Goal: Transaction & Acquisition: Purchase product/service

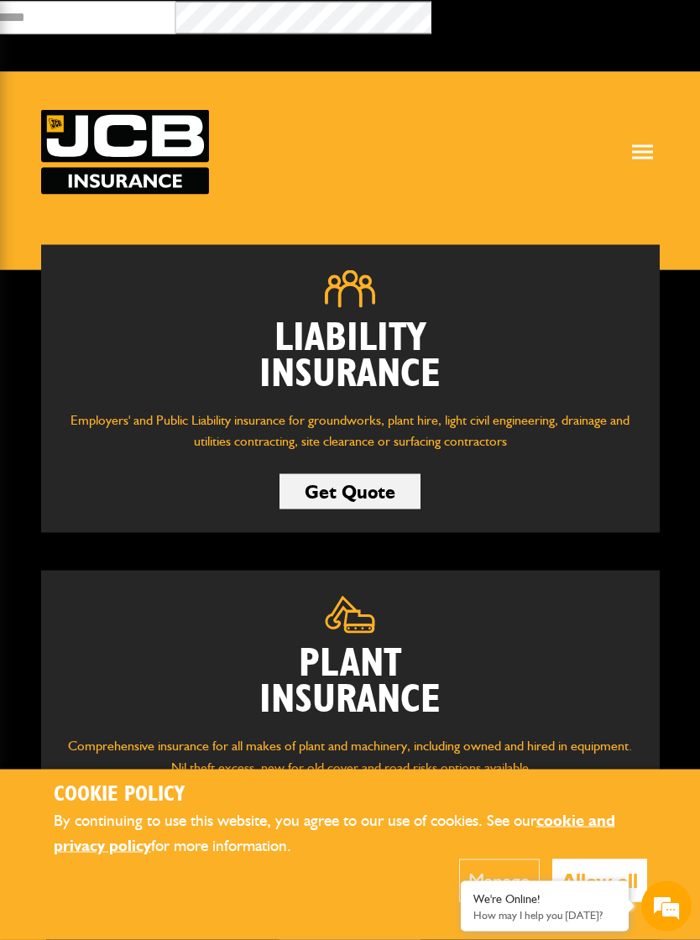
scroll to position [16, 0]
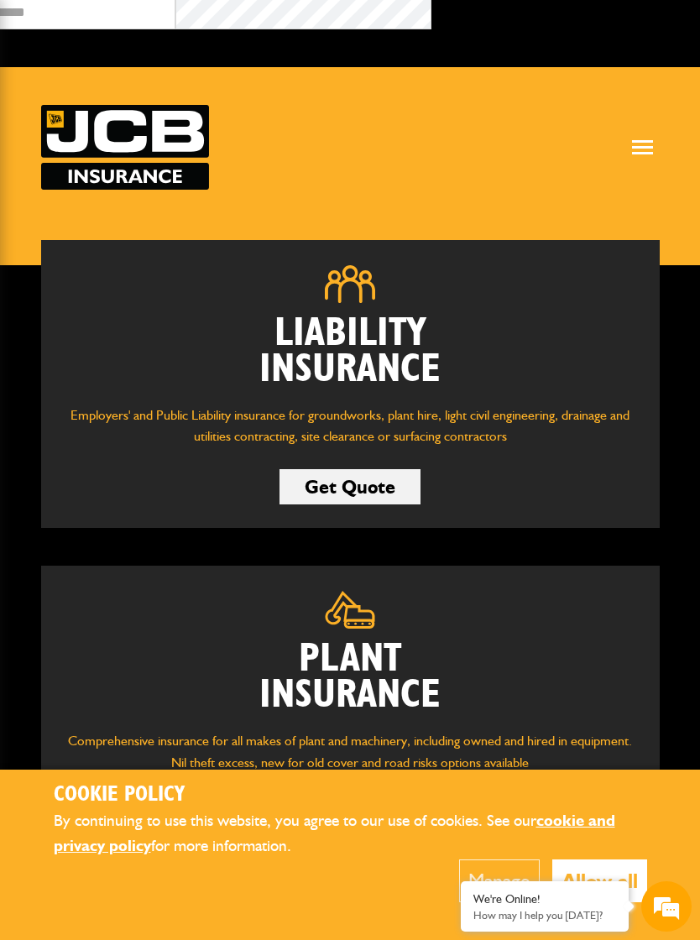
click at [344, 682] on h2 "Plant Insurance" at bounding box center [350, 677] width 568 height 72
click at [345, 657] on h2 "Plant Insurance" at bounding box center [350, 677] width 568 height 72
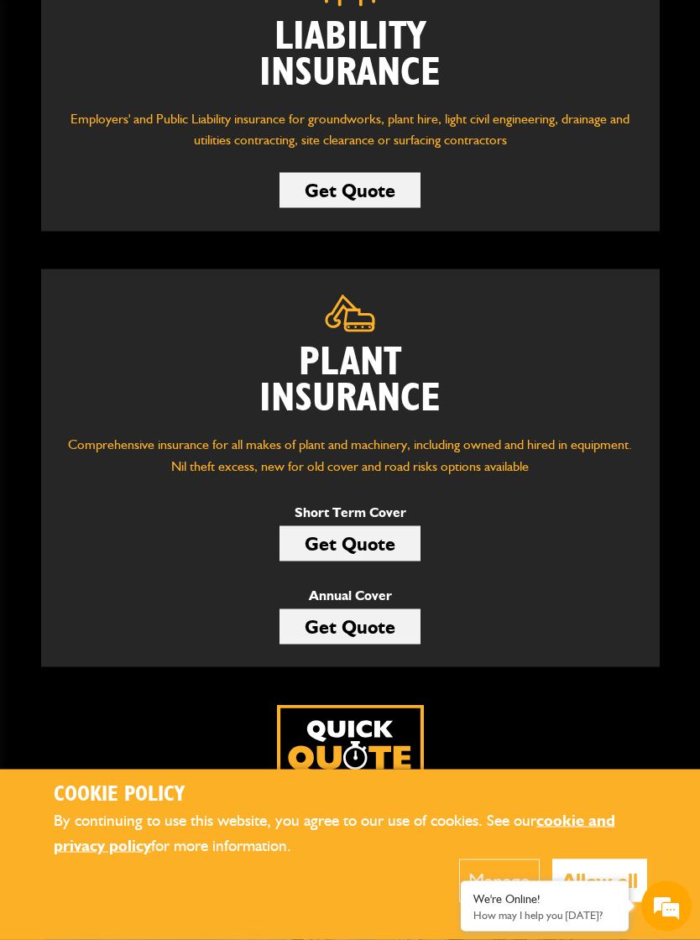
scroll to position [311, 0]
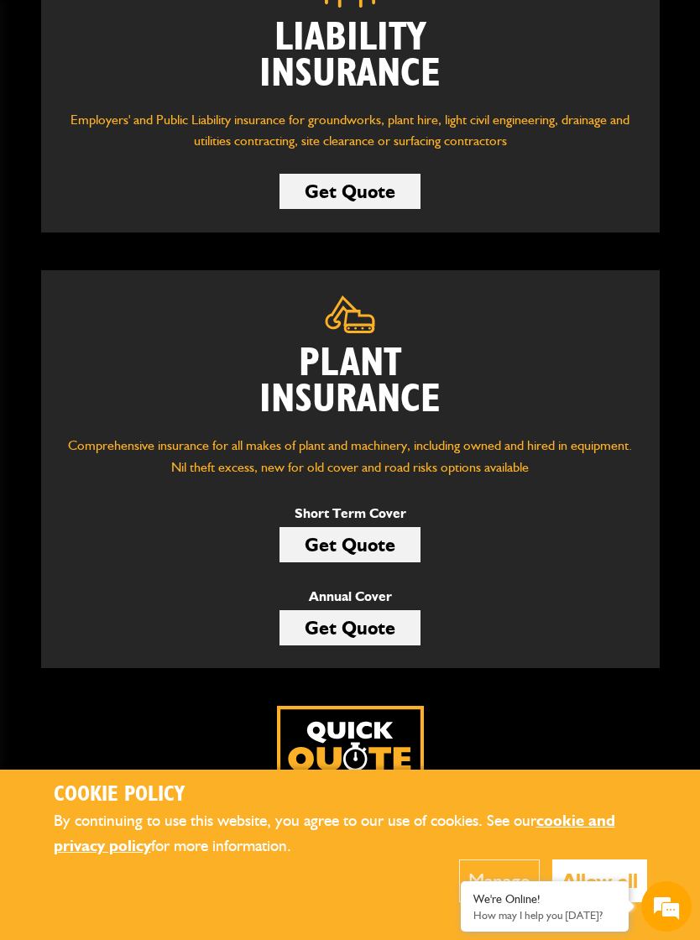
click at [321, 539] on link "Get Quote" at bounding box center [349, 544] width 141 height 35
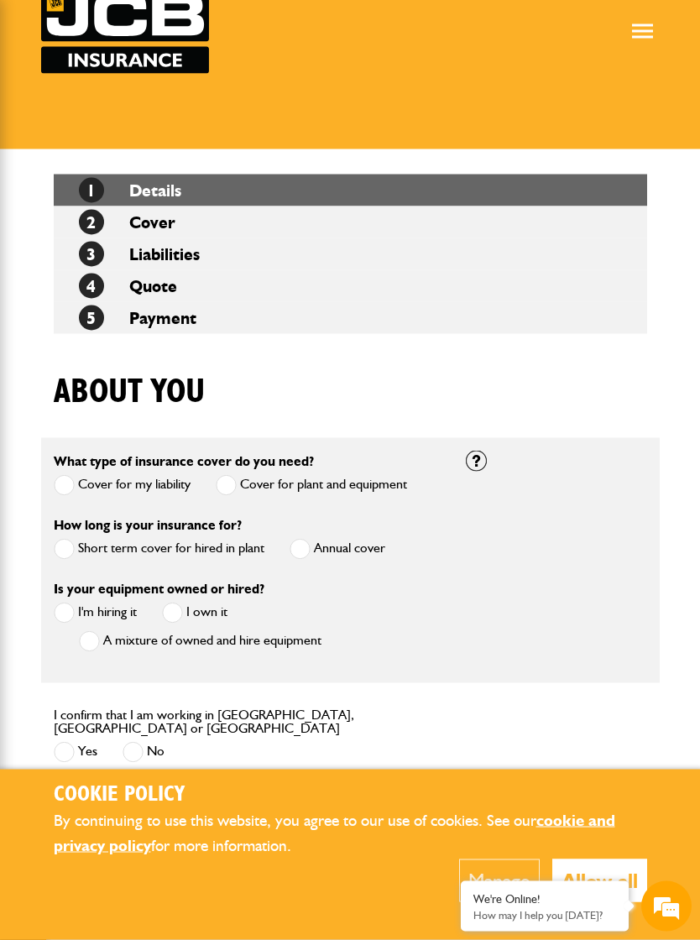
scroll to position [133, 0]
click at [297, 549] on span at bounding box center [299, 548] width 21 height 21
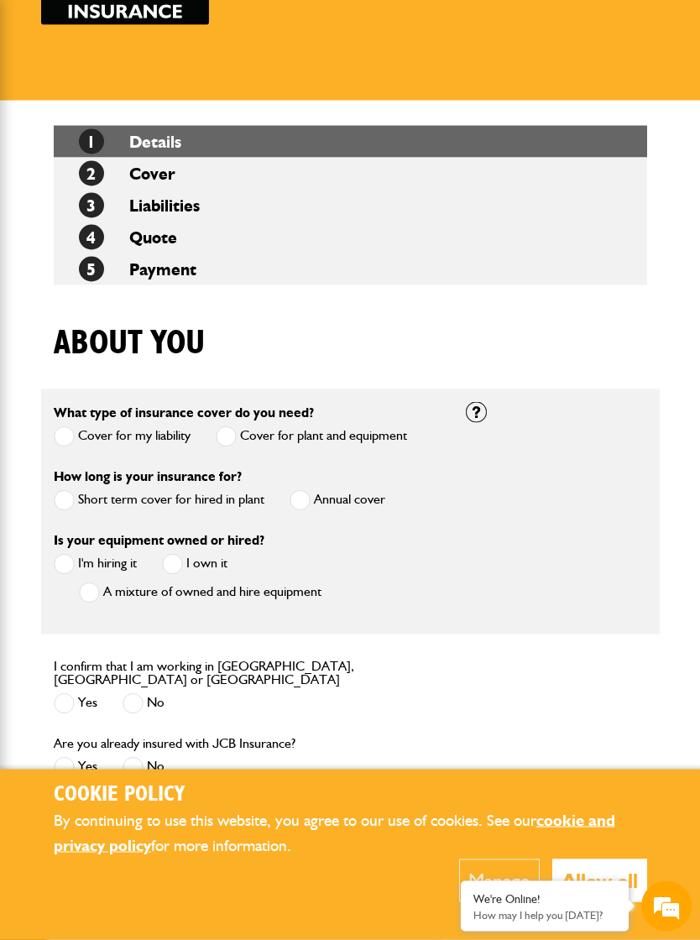
scroll to position [181, 0]
click at [70, 570] on span at bounding box center [64, 563] width 21 height 21
click at [67, 692] on span at bounding box center [64, 702] width 21 height 21
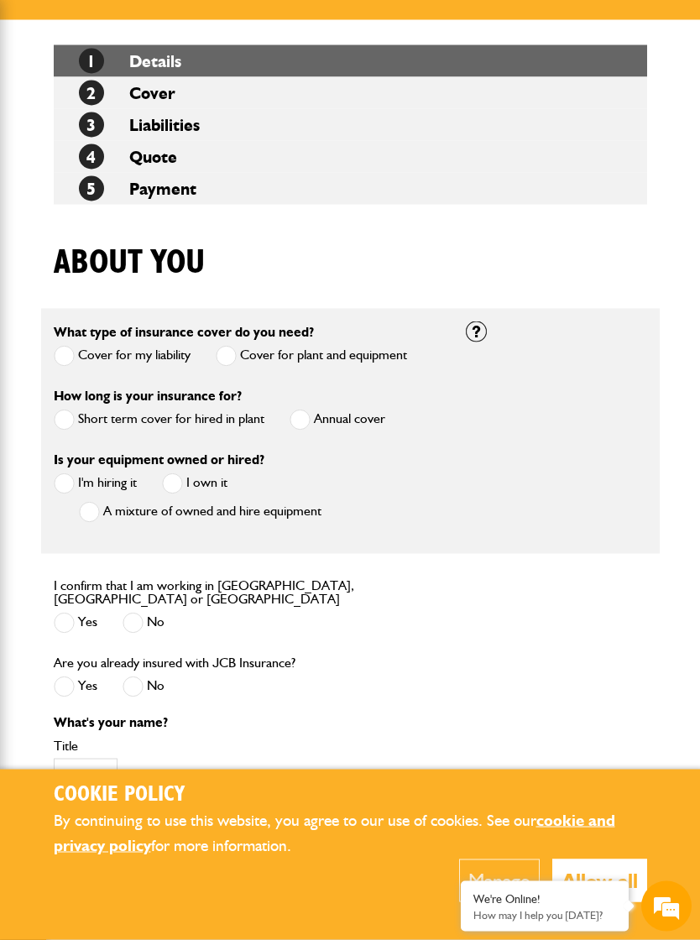
scroll to position [275, 0]
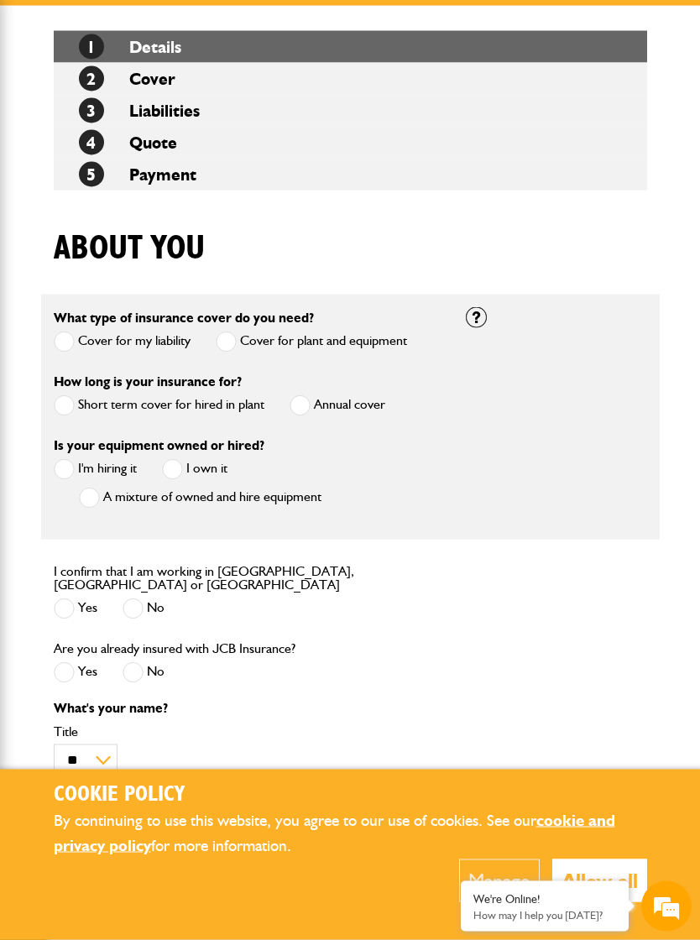
click at [129, 665] on span at bounding box center [132, 672] width 21 height 21
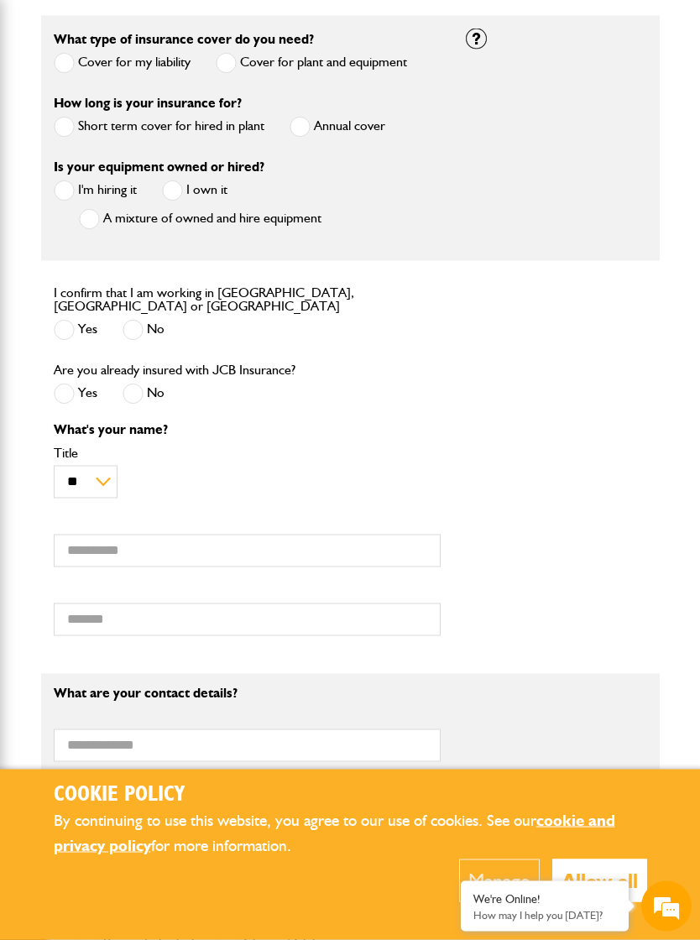
scroll to position [567, 0]
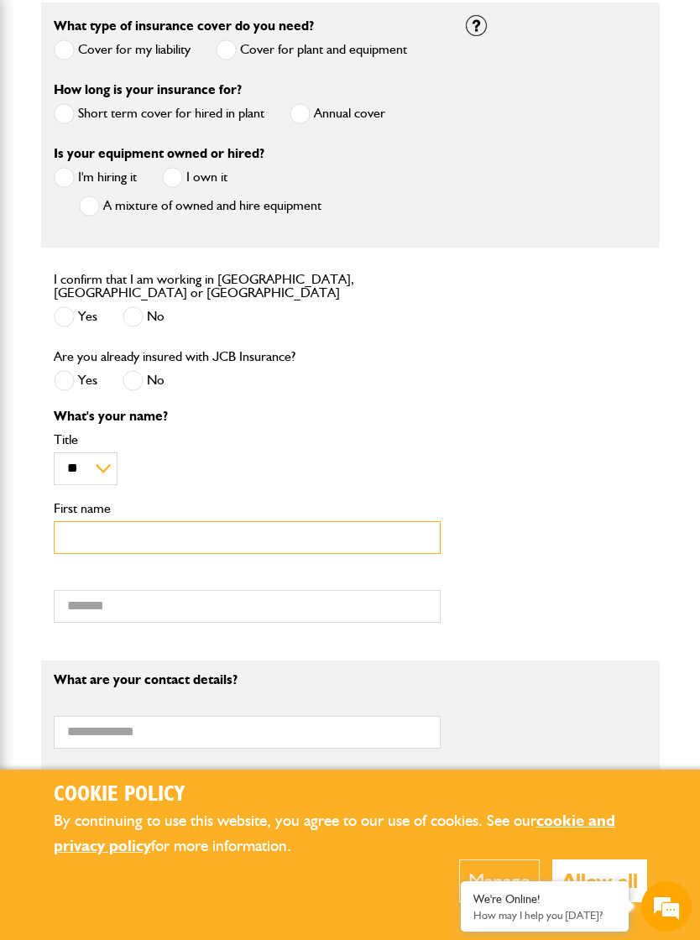
click at [88, 530] on input "First name" at bounding box center [247, 537] width 387 height 33
type input "****"
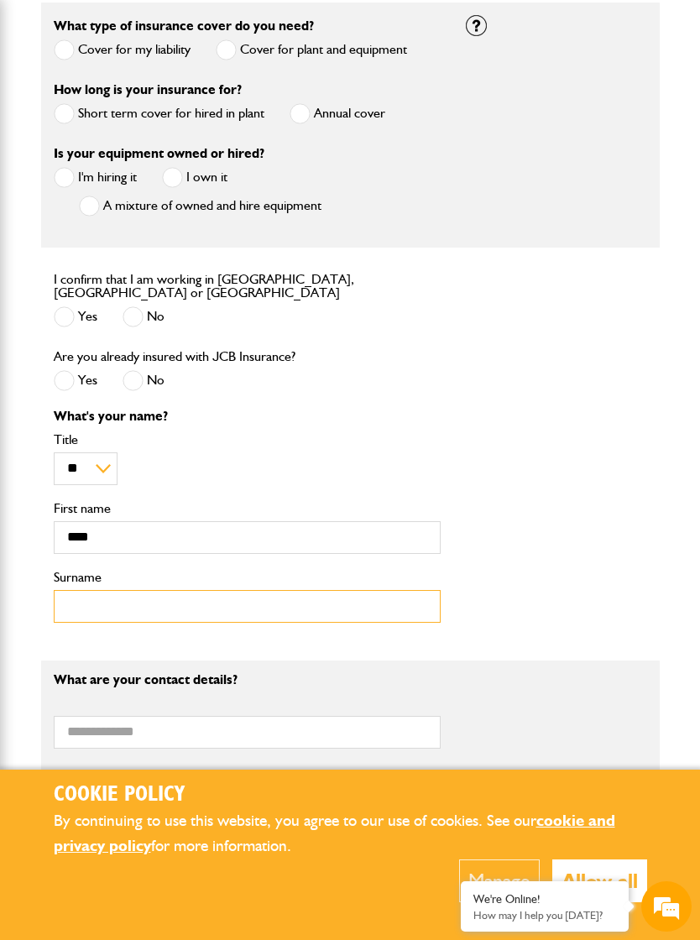
type input "*********"
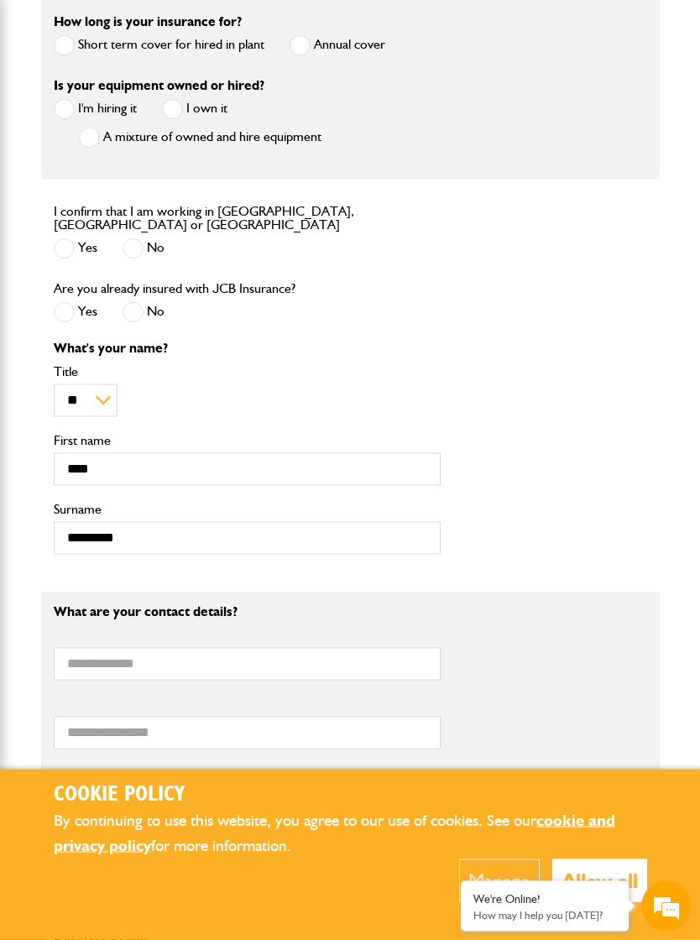
scroll to position [668, 0]
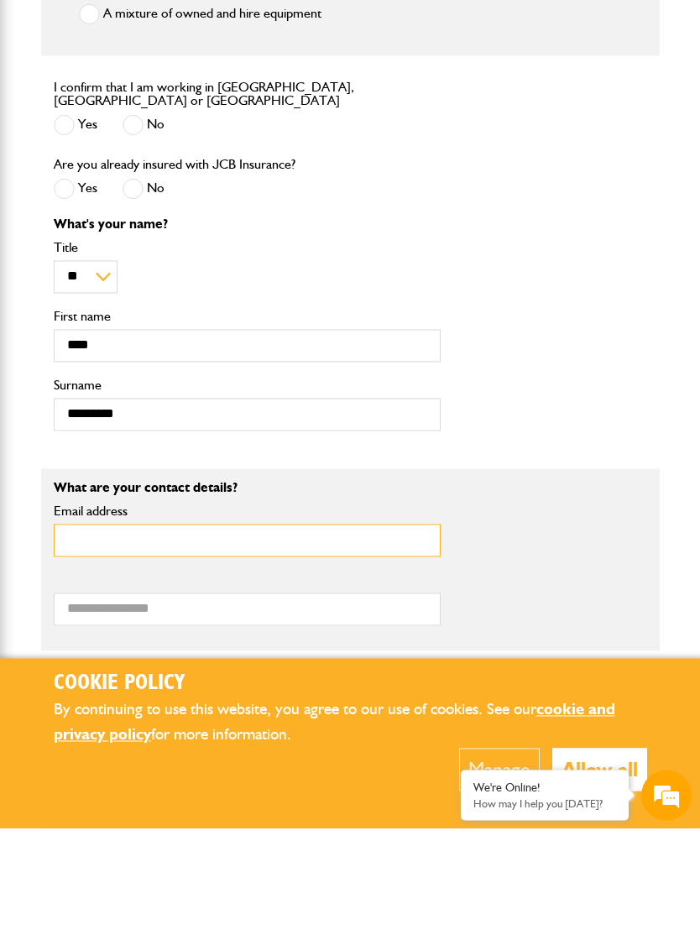
click at [84, 662] on input "Email address" at bounding box center [247, 651] width 387 height 33
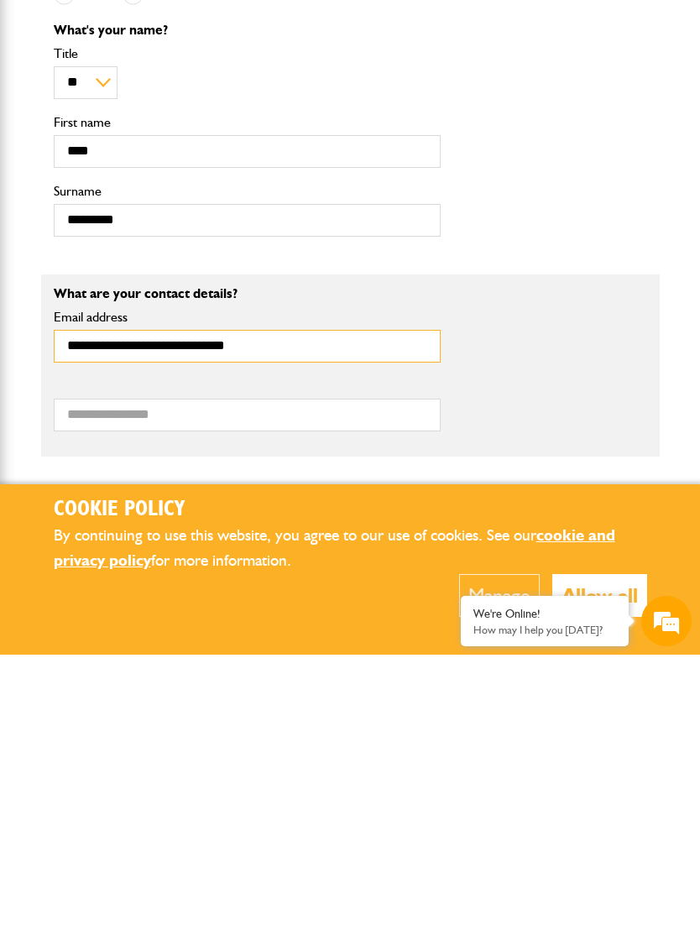
type input "**********"
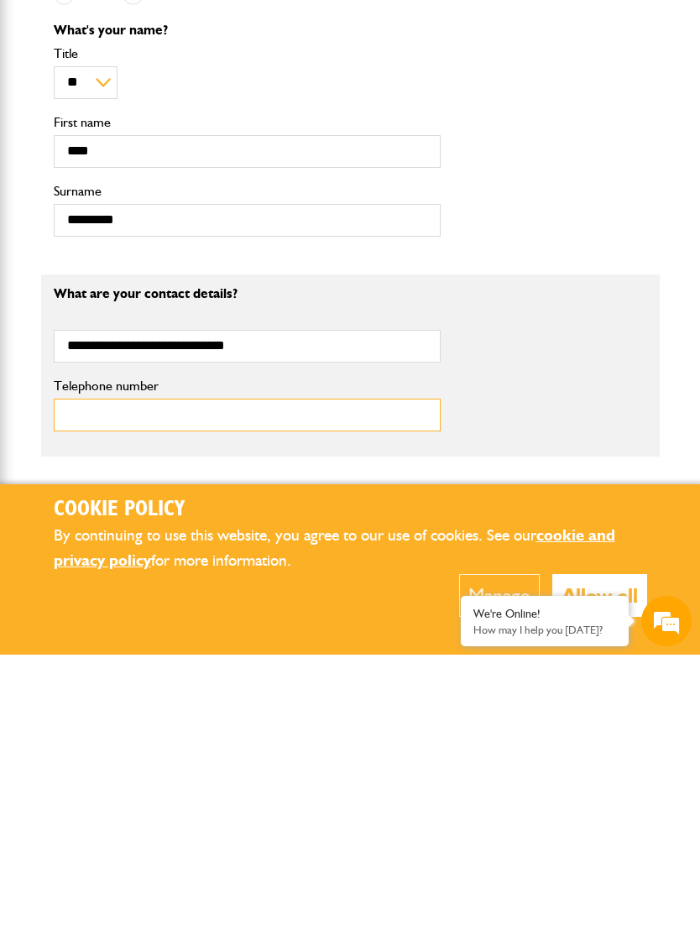
click at [86, 684] on input "Telephone number" at bounding box center [247, 700] width 387 height 33
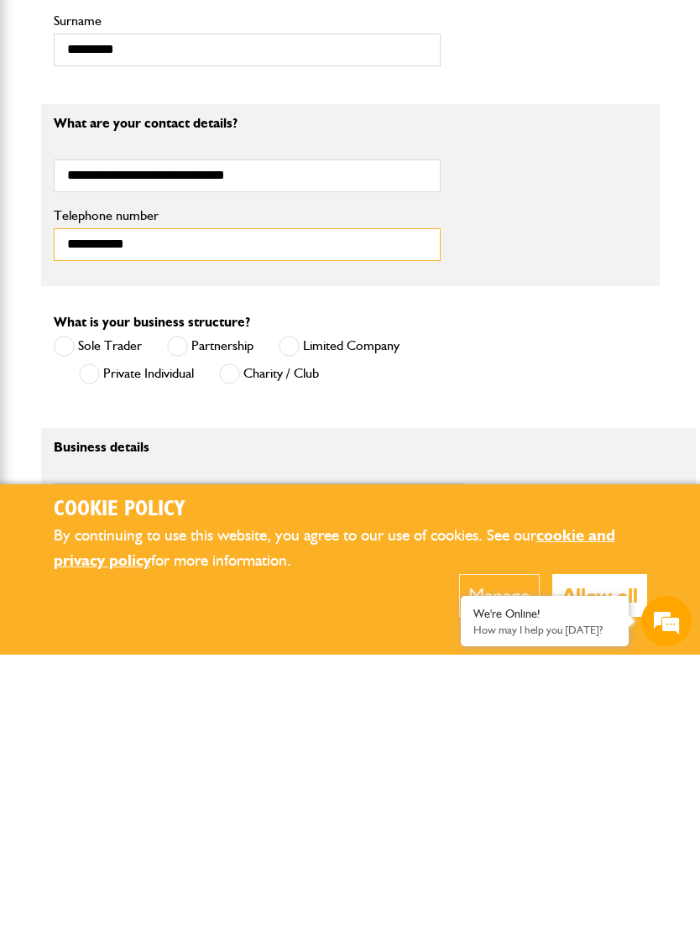
scroll to position [867, 0]
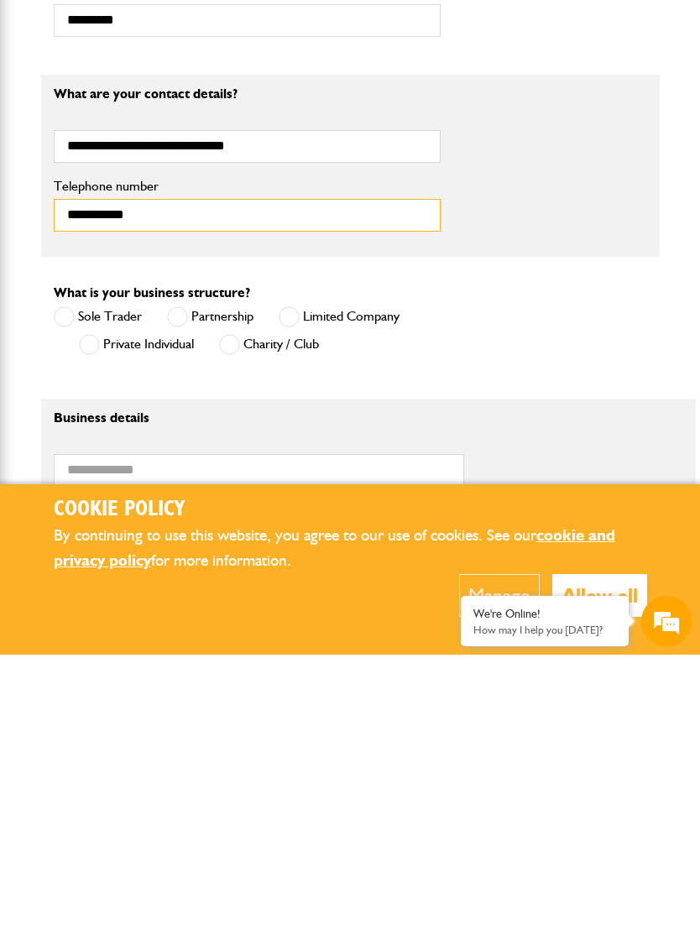
type input "**********"
click at [63, 591] on span at bounding box center [64, 601] width 21 height 21
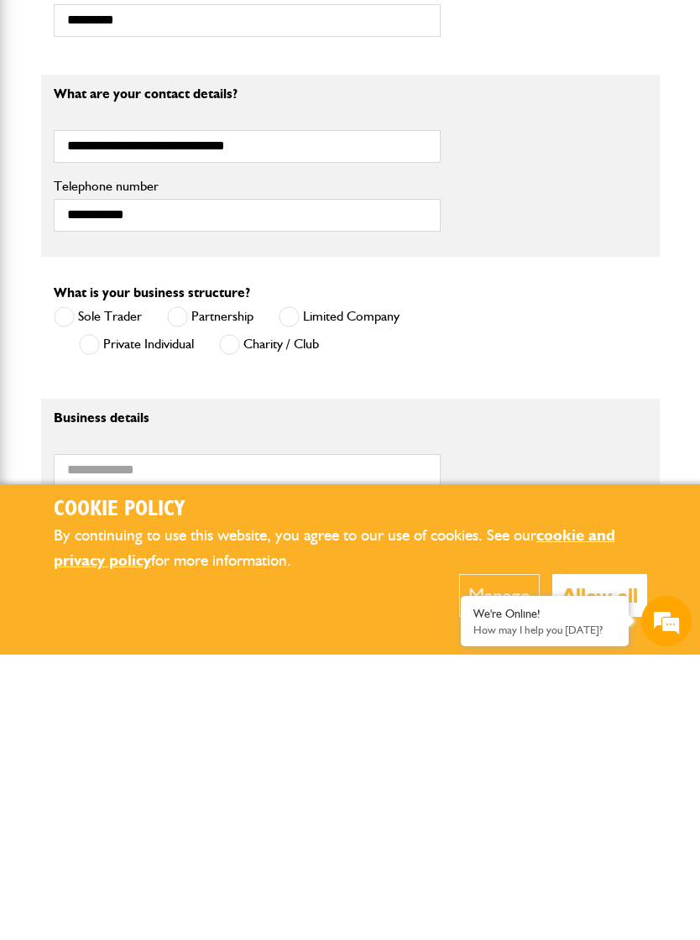
scroll to position [1153, 0]
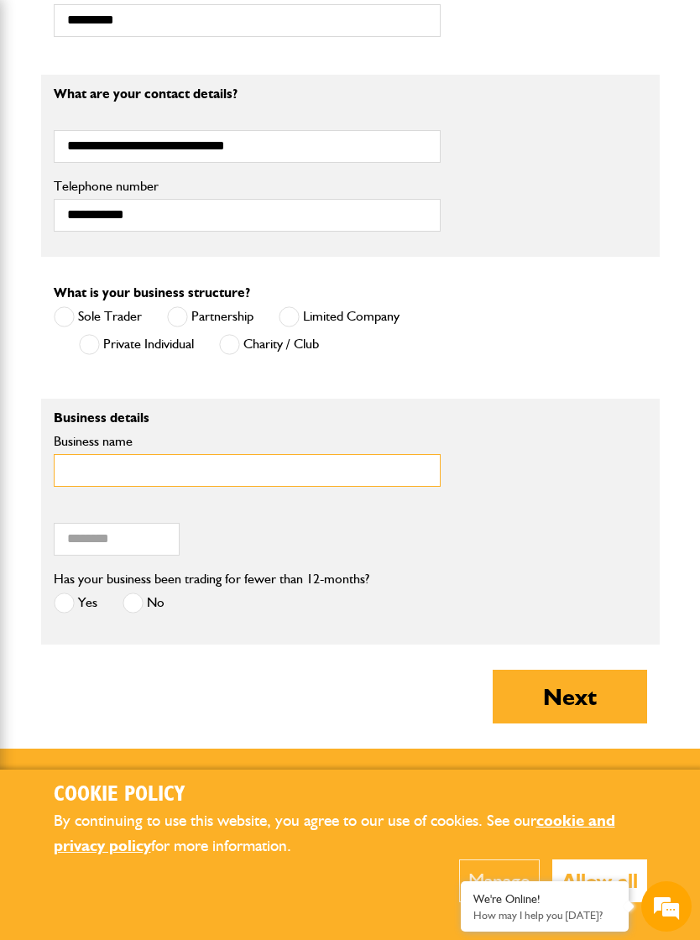
click at [78, 461] on input "Business name" at bounding box center [247, 470] width 387 height 33
type input "**********"
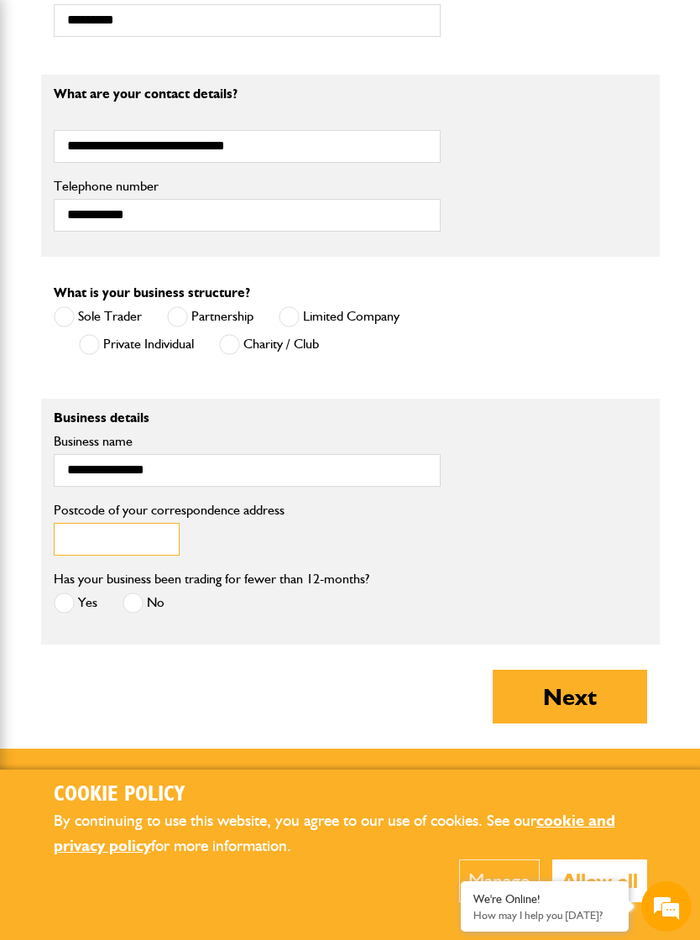
click at [86, 539] on input "Postcode of your correspondence address" at bounding box center [117, 539] width 126 height 33
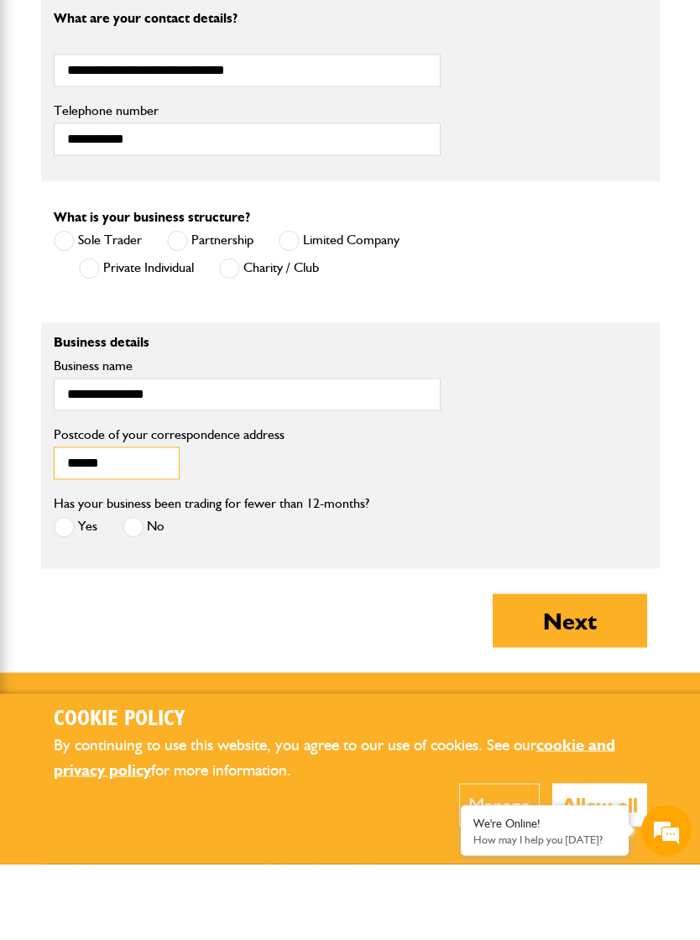
type input "******"
click at [72, 592] on span at bounding box center [64, 602] width 21 height 21
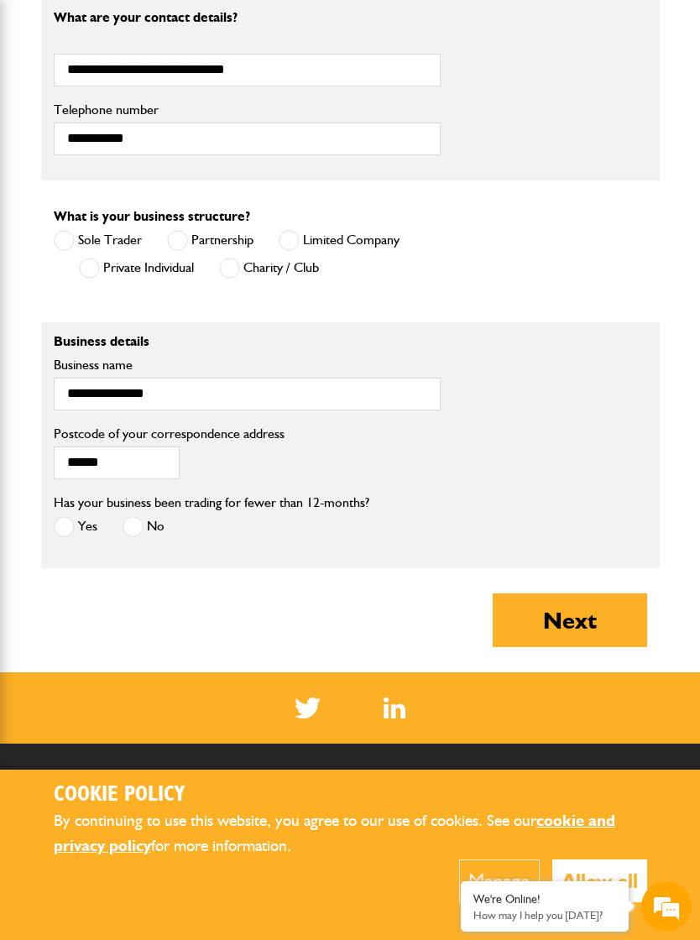
click at [569, 616] on button "Next" at bounding box center [569, 620] width 154 height 54
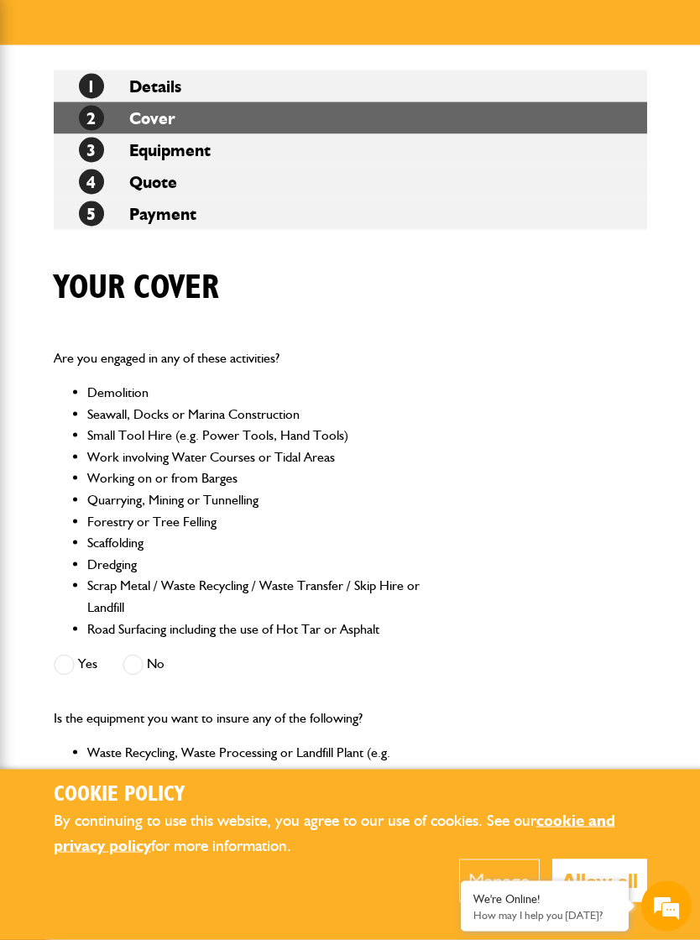
scroll to position [237, 0]
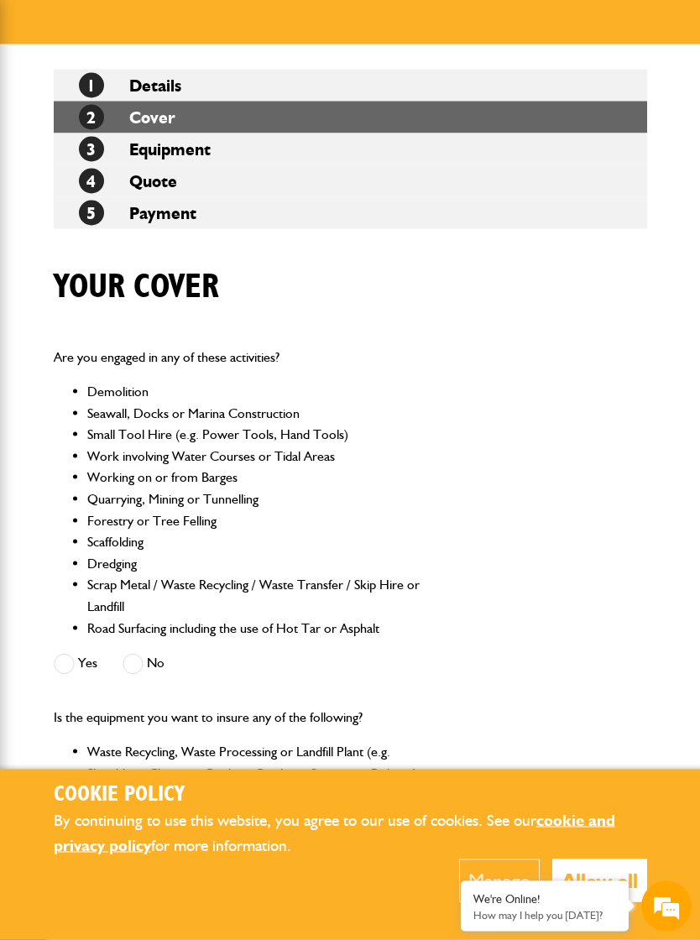
click at [158, 661] on label "No" at bounding box center [143, 664] width 42 height 21
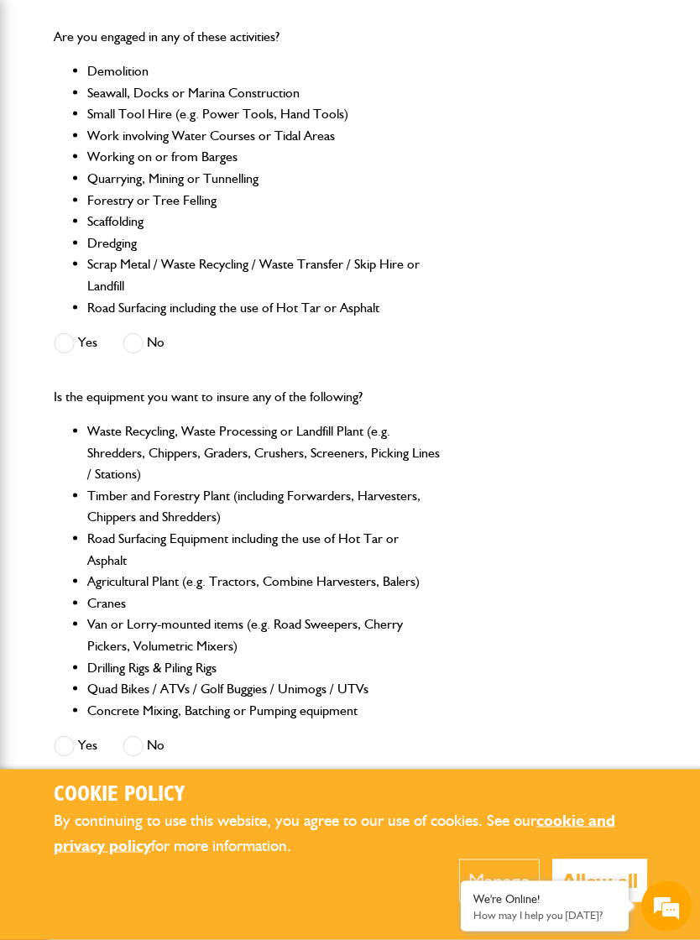
scroll to position [558, 0]
click at [145, 746] on label "No" at bounding box center [143, 745] width 42 height 21
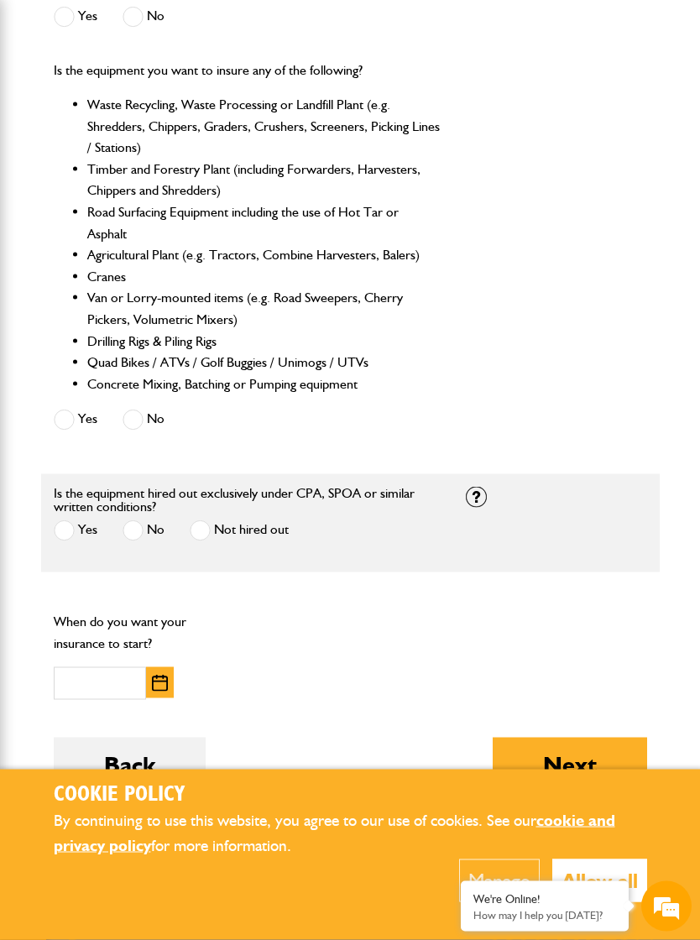
scroll to position [909, 0]
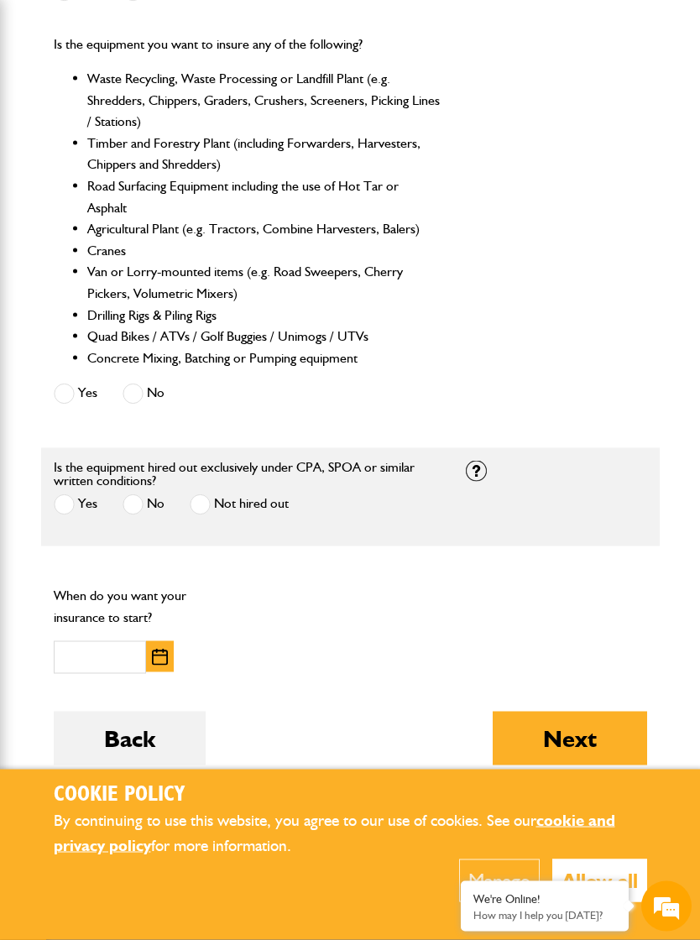
click at [201, 503] on span at bounding box center [200, 504] width 21 height 21
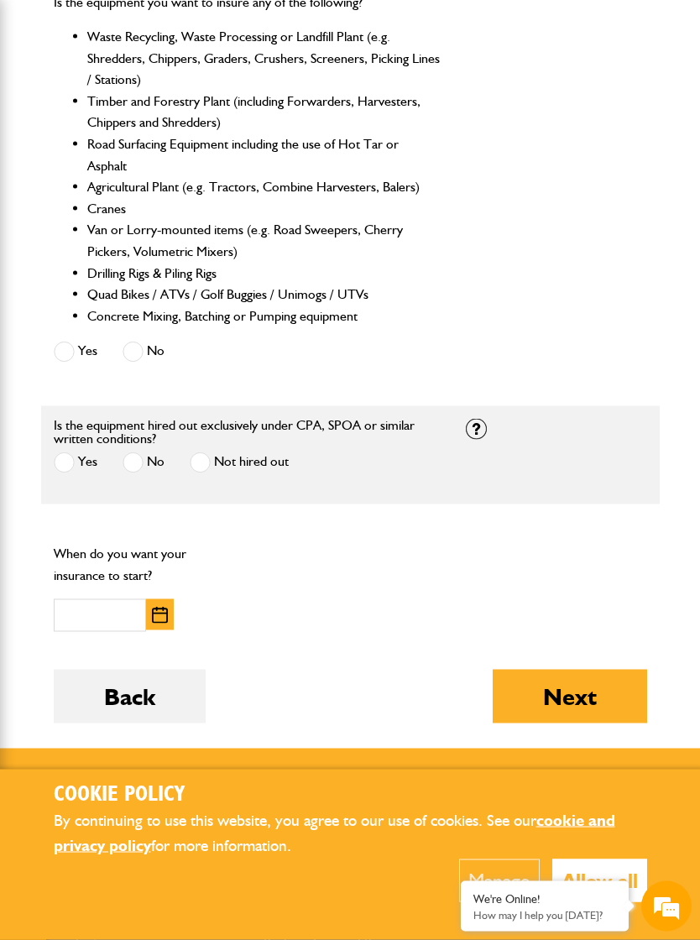
scroll to position [965, 0]
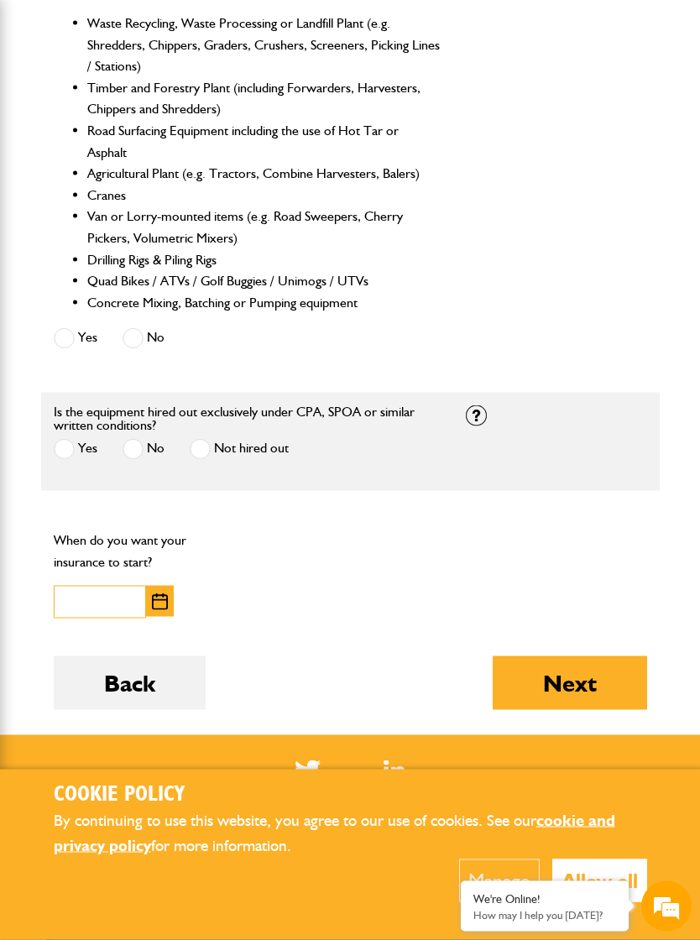
click at [98, 596] on input "text" at bounding box center [100, 602] width 92 height 33
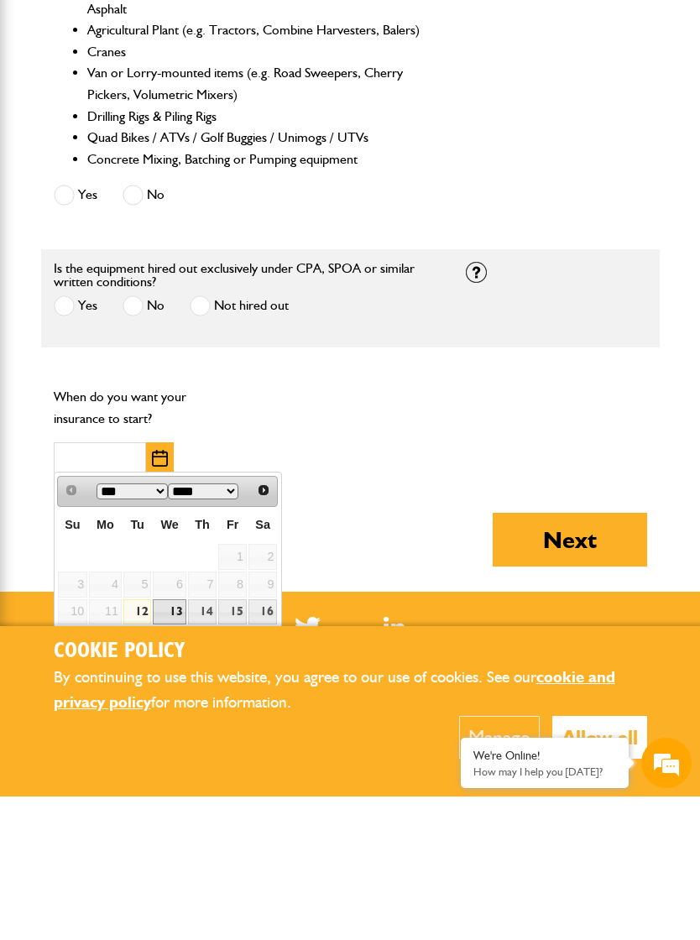
click at [172, 742] on link "13" at bounding box center [169, 755] width 33 height 26
type input "**********"
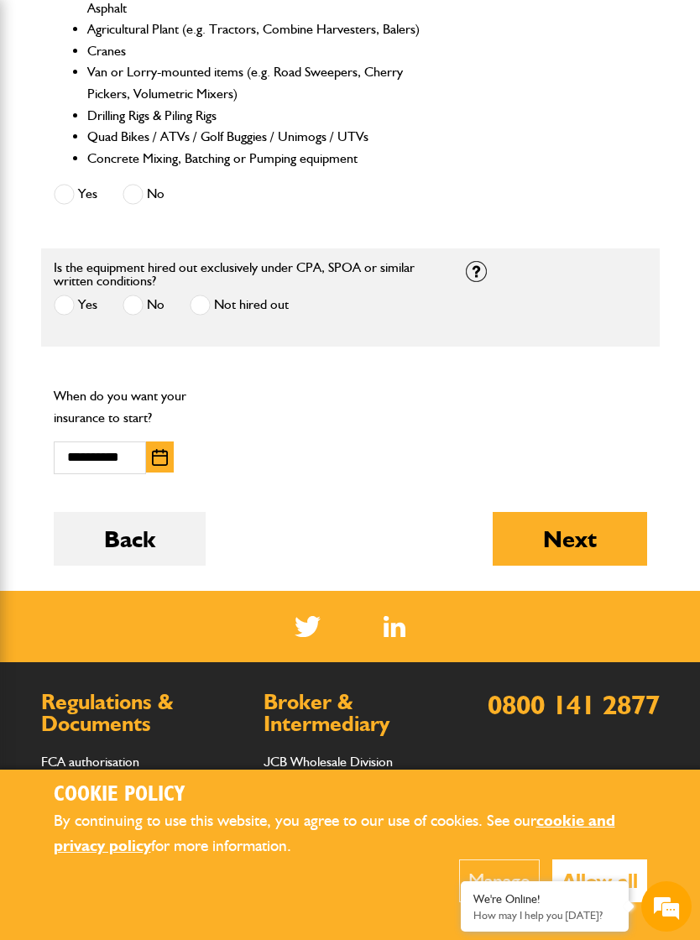
click at [562, 531] on button "Next" at bounding box center [569, 539] width 154 height 54
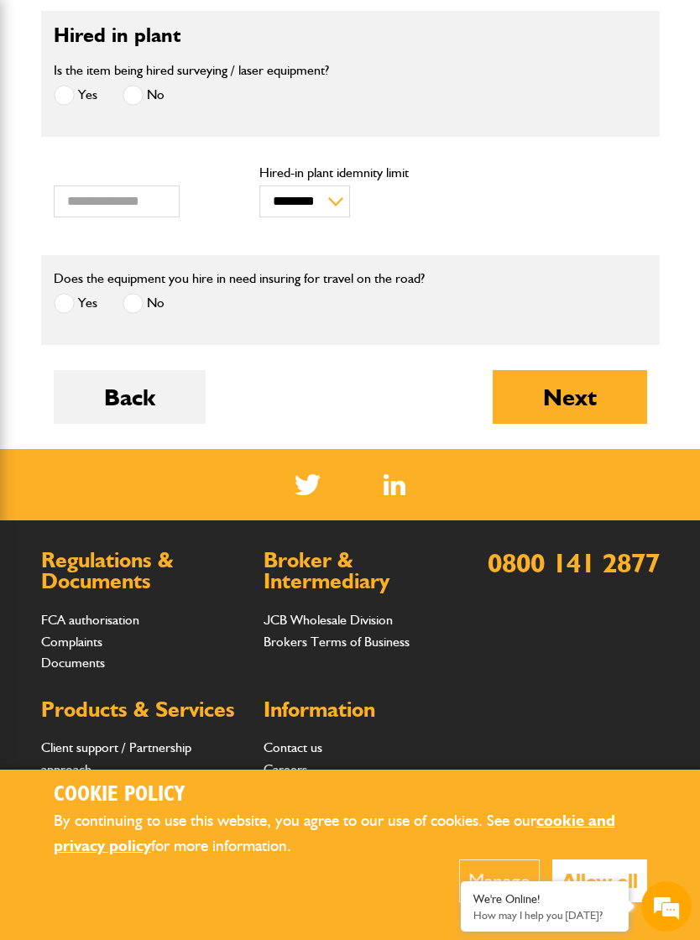
scroll to position [573, 0]
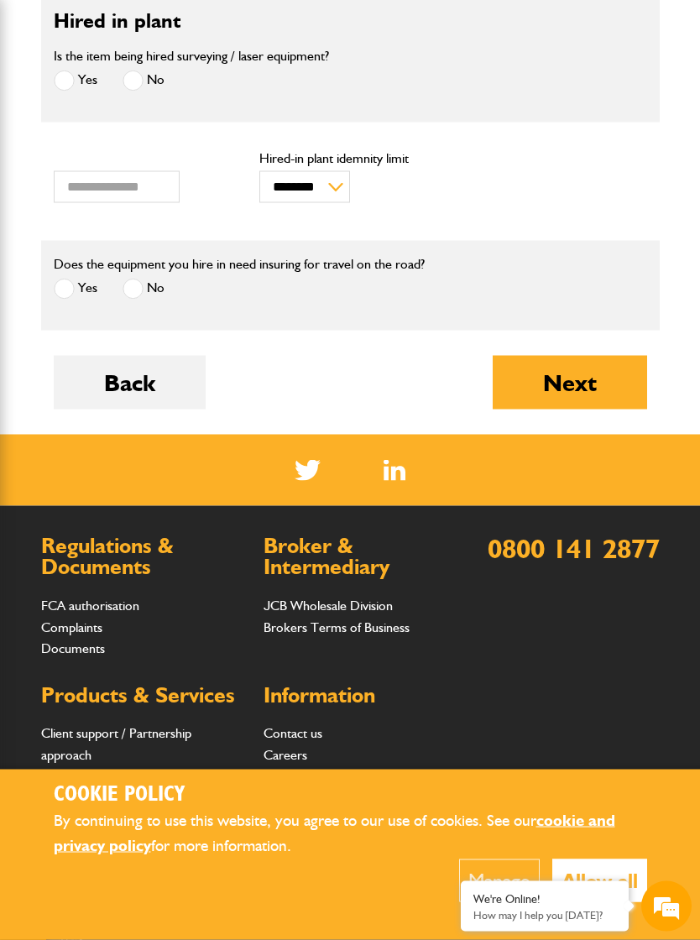
click at [576, 382] on button "Next" at bounding box center [569, 383] width 154 height 54
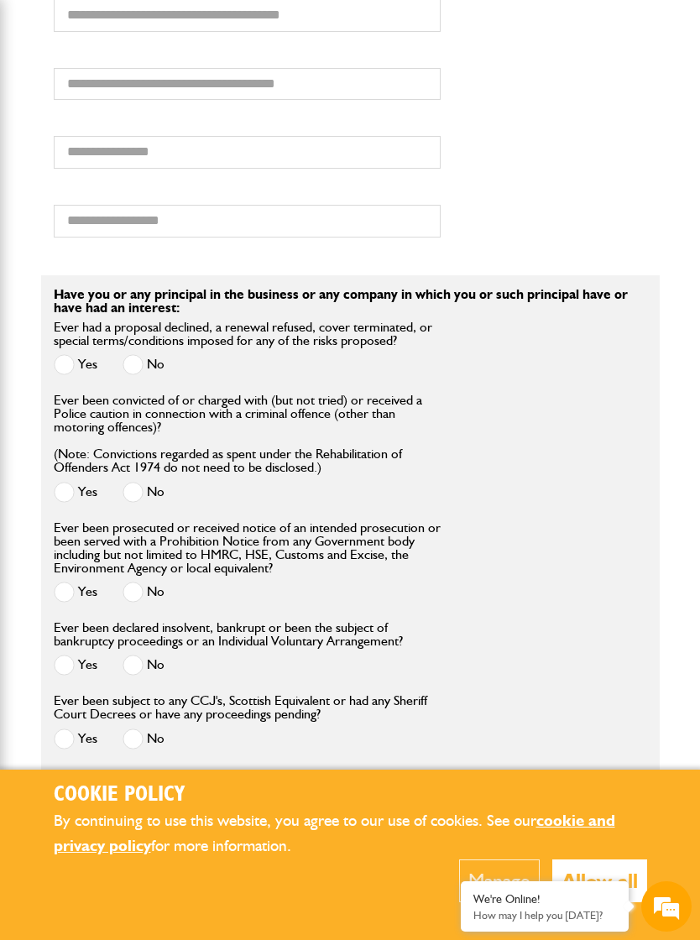
scroll to position [1730, 0]
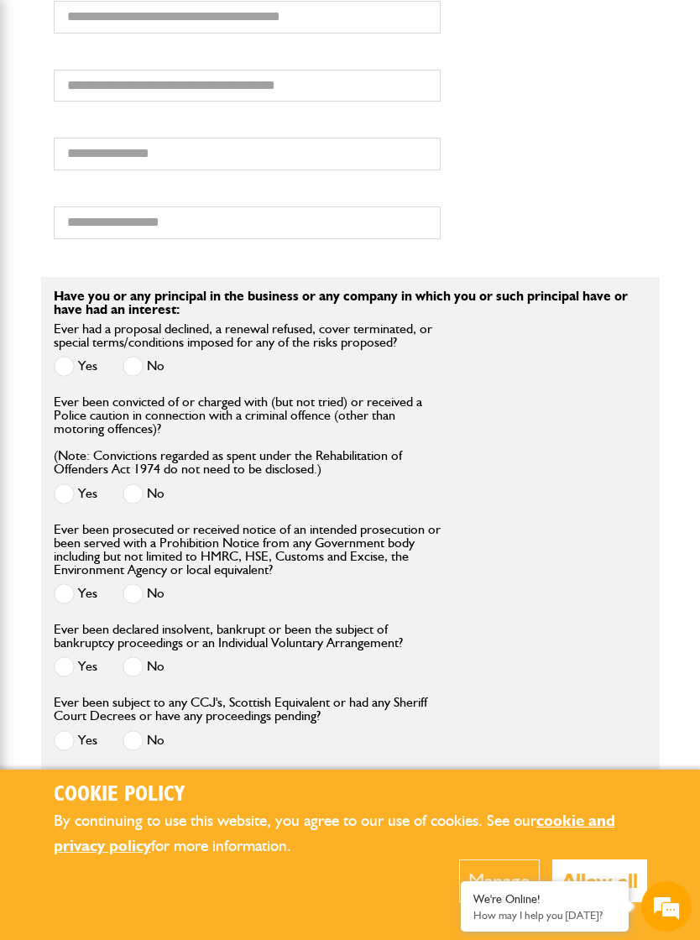
click at [149, 377] on label "No" at bounding box center [143, 366] width 42 height 21
click at [138, 504] on span at bounding box center [132, 493] width 21 height 21
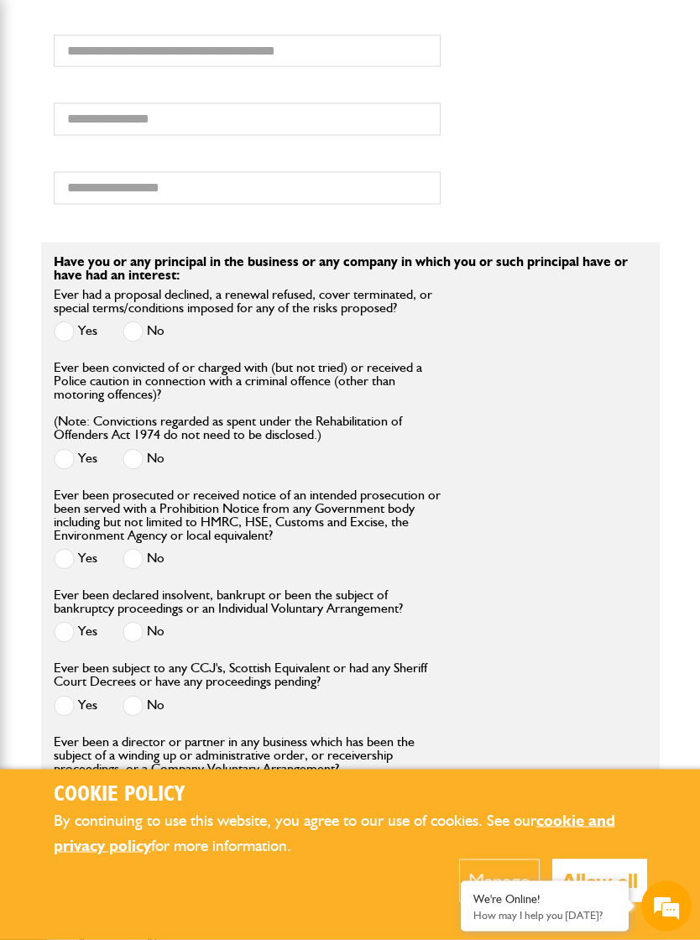
scroll to position [1765, 0]
click at [146, 569] on label "No" at bounding box center [143, 558] width 42 height 21
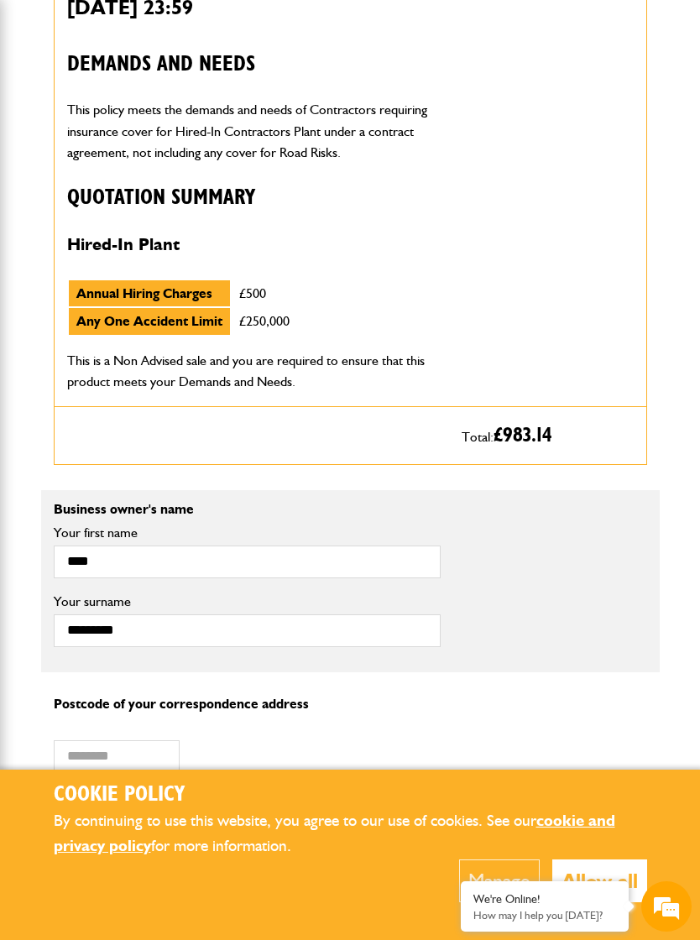
scroll to position [806, 0]
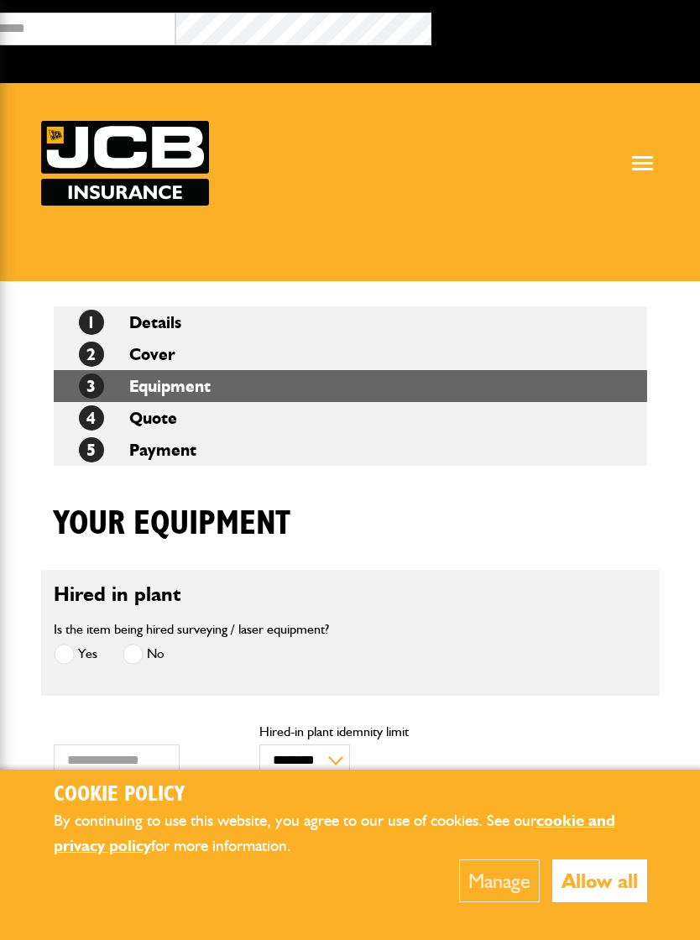
scroll to position [597, 0]
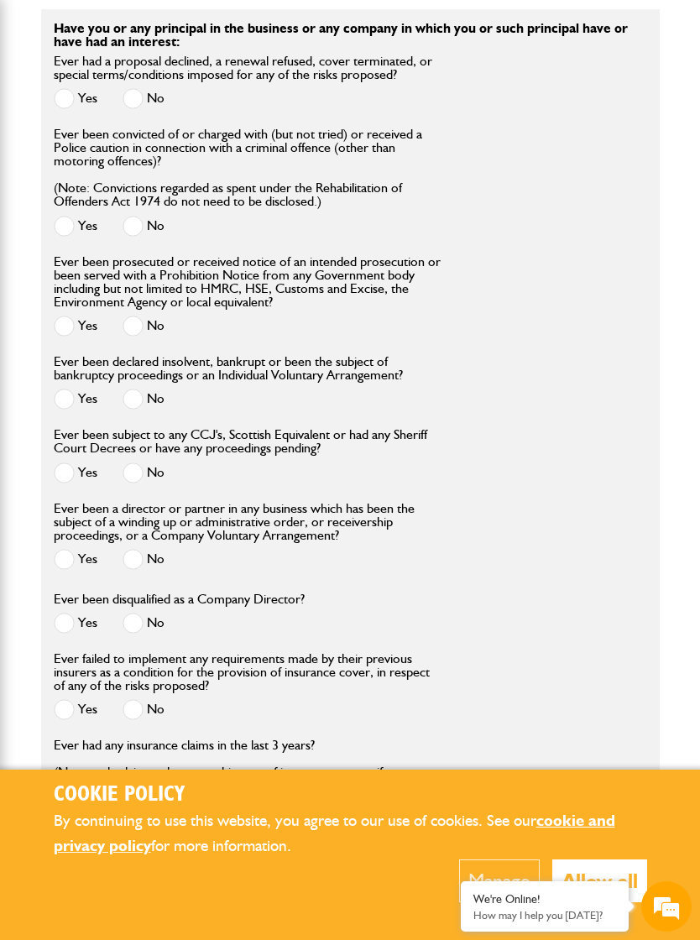
scroll to position [1866, 0]
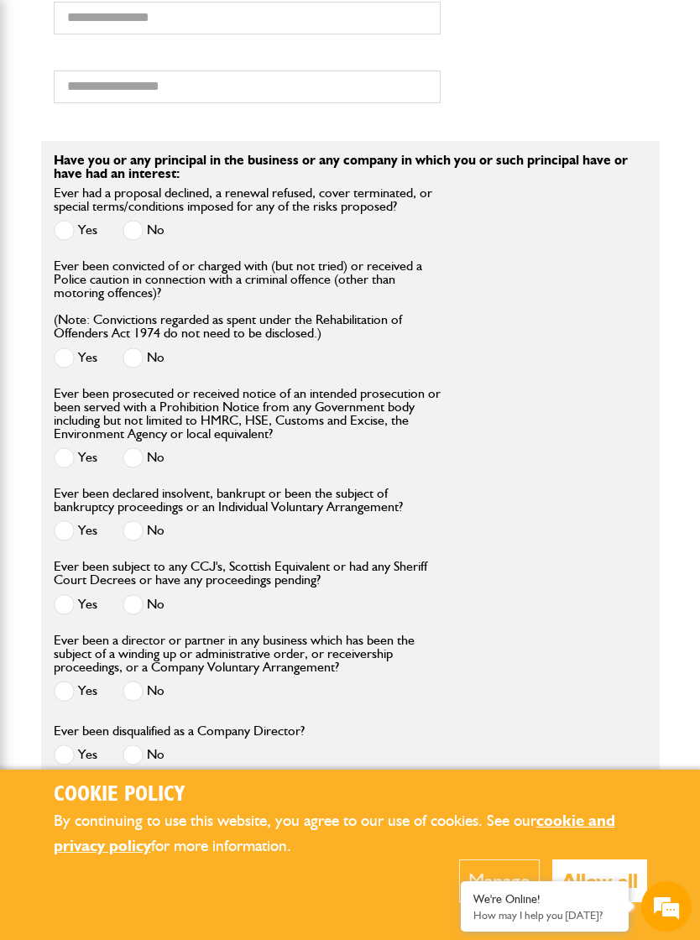
click at [141, 241] on span at bounding box center [132, 230] width 21 height 21
click at [137, 368] on span at bounding box center [132, 357] width 21 height 21
click at [140, 468] on span at bounding box center [132, 457] width 21 height 21
click at [126, 541] on span at bounding box center [132, 530] width 21 height 21
click at [137, 615] on span at bounding box center [132, 604] width 21 height 21
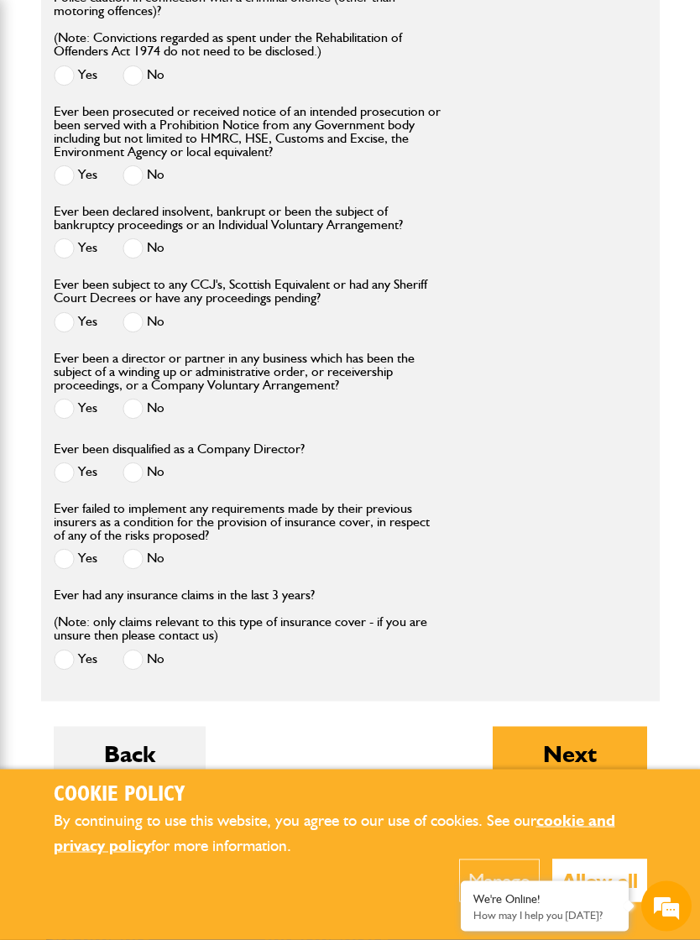
scroll to position [2146, 0]
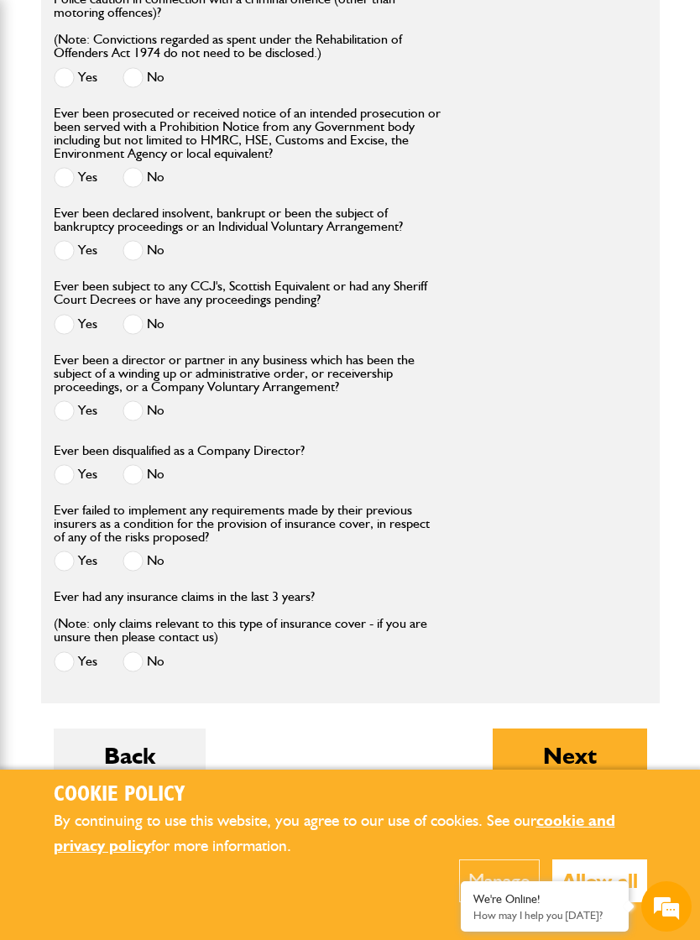
click at [141, 421] on span at bounding box center [132, 410] width 21 height 21
click at [126, 485] on span at bounding box center [132, 474] width 21 height 21
click at [136, 571] on span at bounding box center [132, 560] width 21 height 21
click at [141, 672] on span at bounding box center [132, 661] width 21 height 21
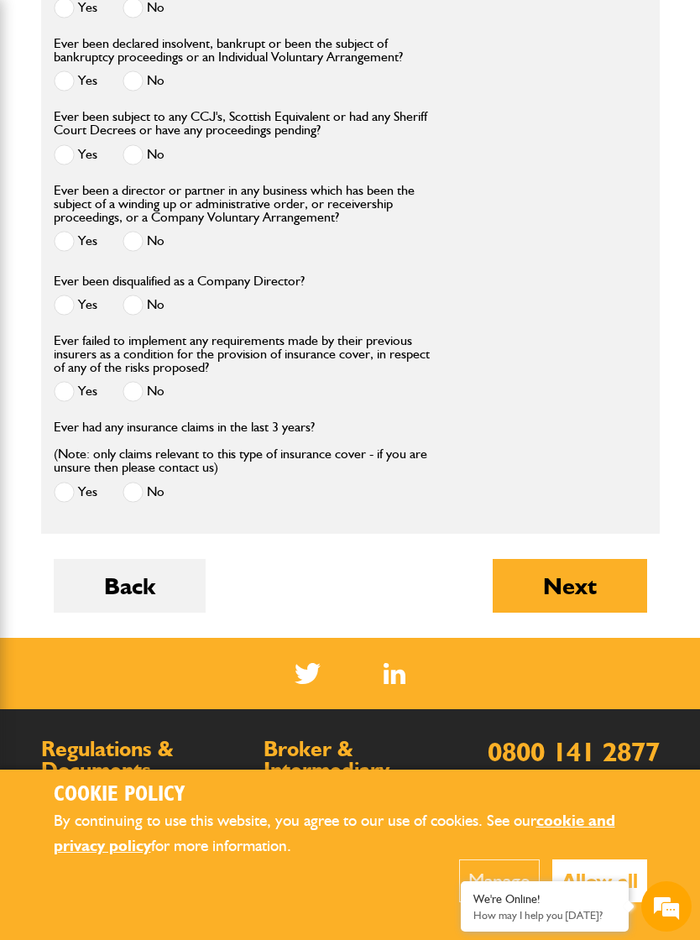
scroll to position [2336, 0]
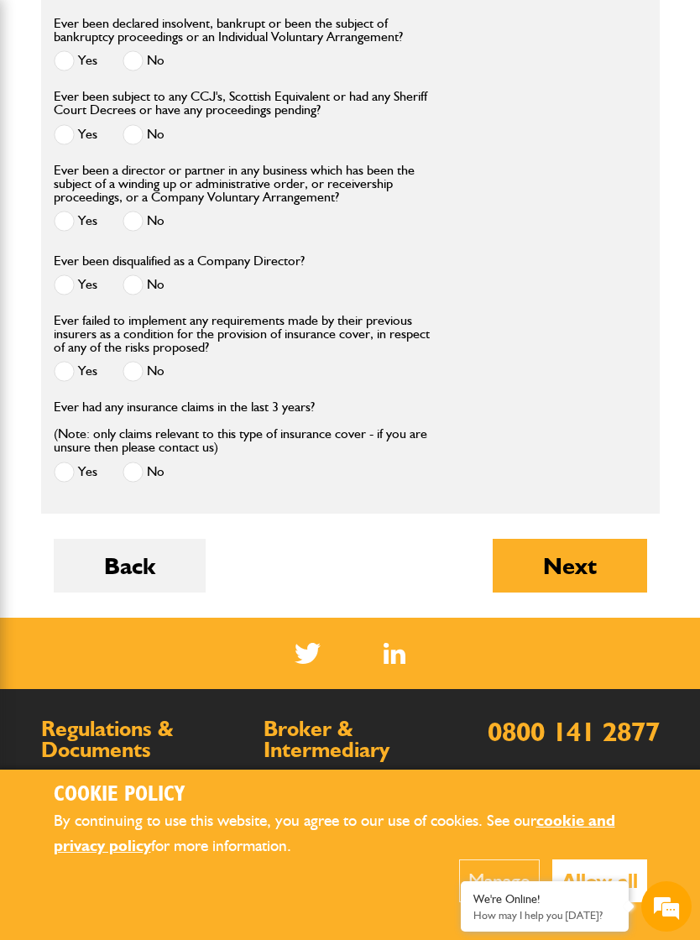
click at [562, 592] on button "Next" at bounding box center [569, 566] width 154 height 54
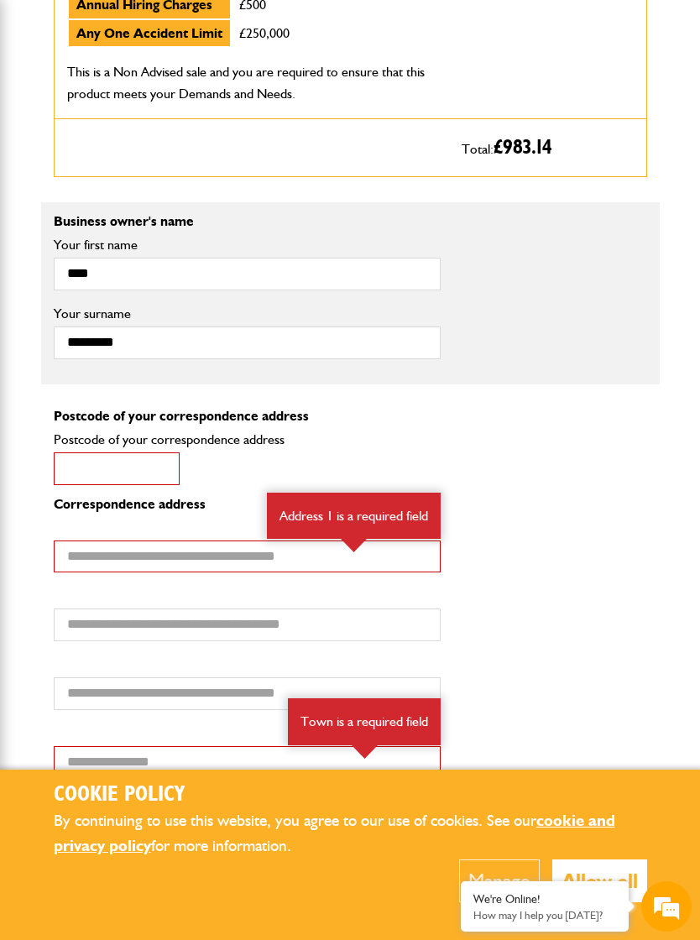
click at [84, 485] on input "Postcode of your correspondence address" at bounding box center [117, 468] width 126 height 33
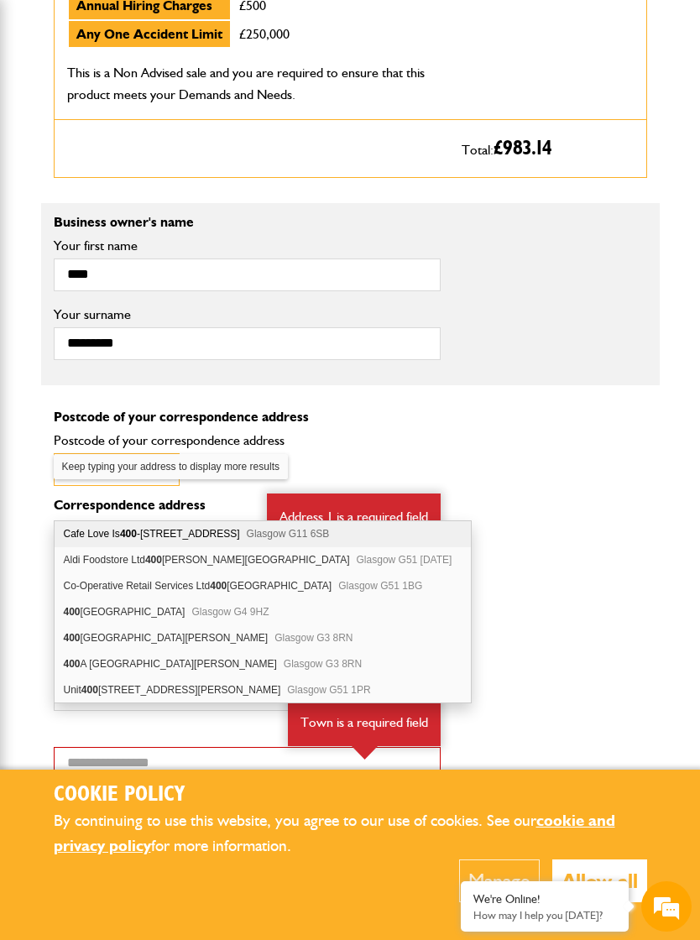
type input "*"
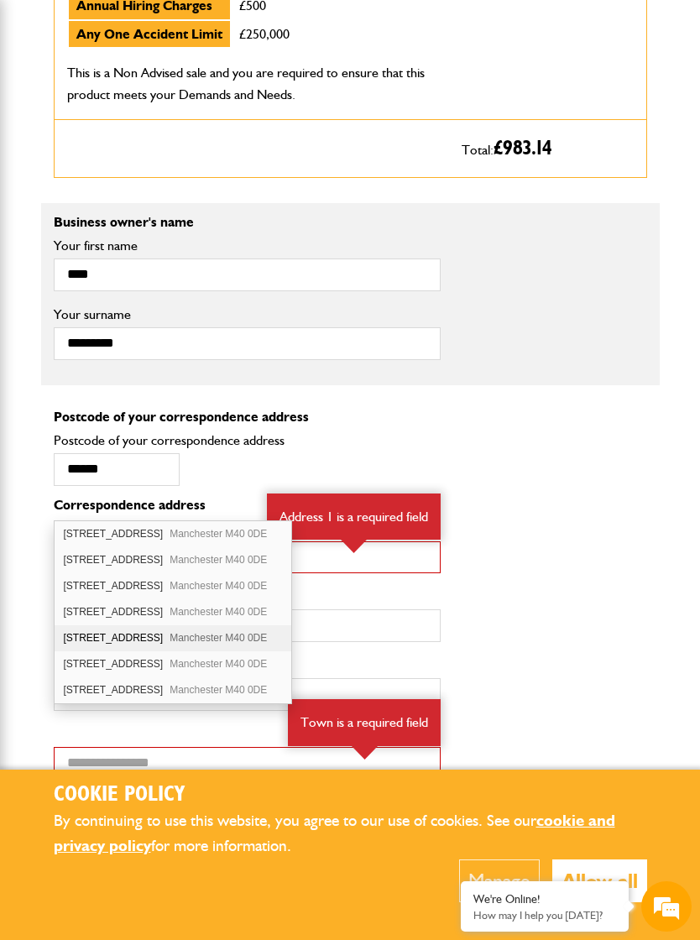
click at [90, 631] on div "[STREET_ADDRESS]" at bounding box center [173, 638] width 237 height 26
type input "*******"
type input "**********"
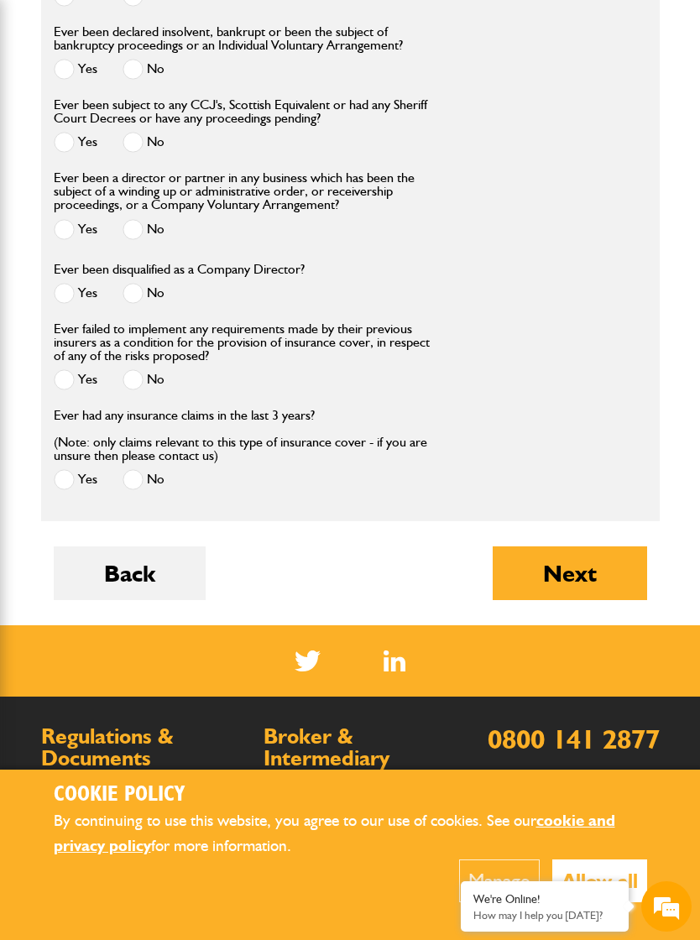
scroll to position [2477, 0]
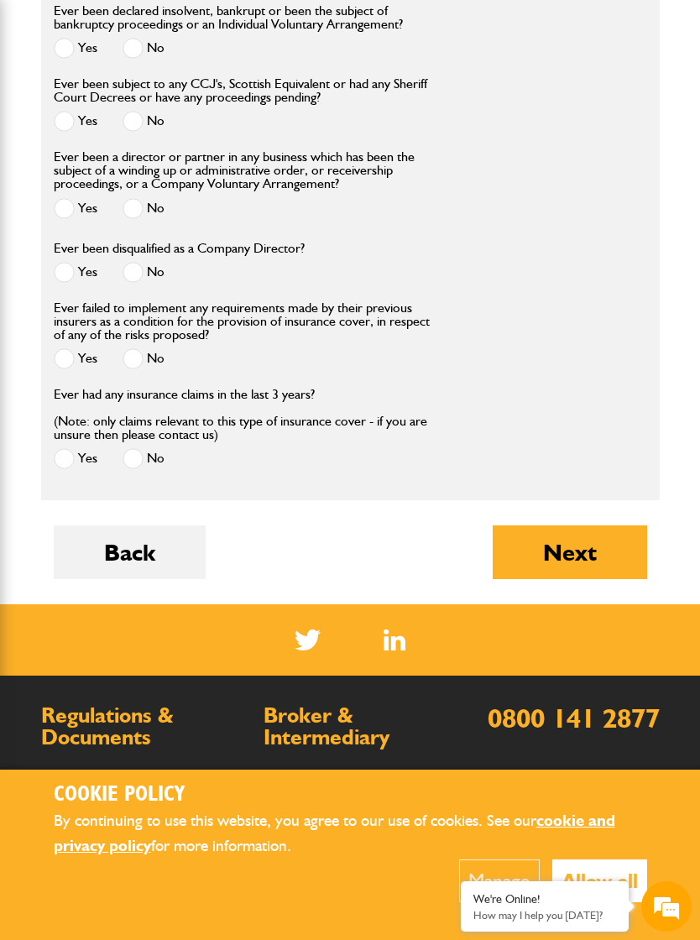
click at [565, 579] on button "Next" at bounding box center [569, 552] width 154 height 54
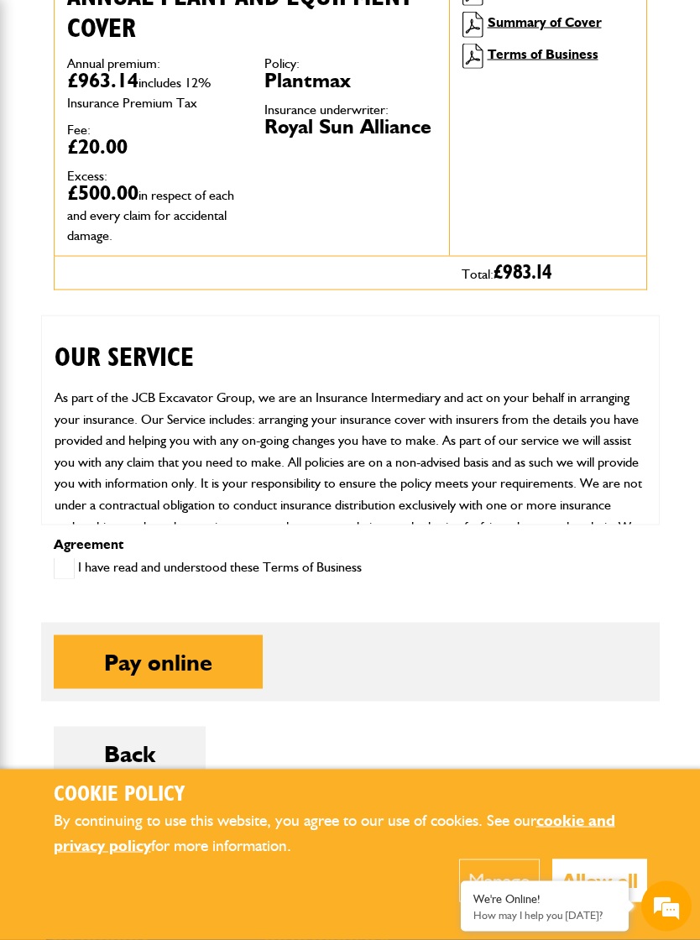
scroll to position [603, 0]
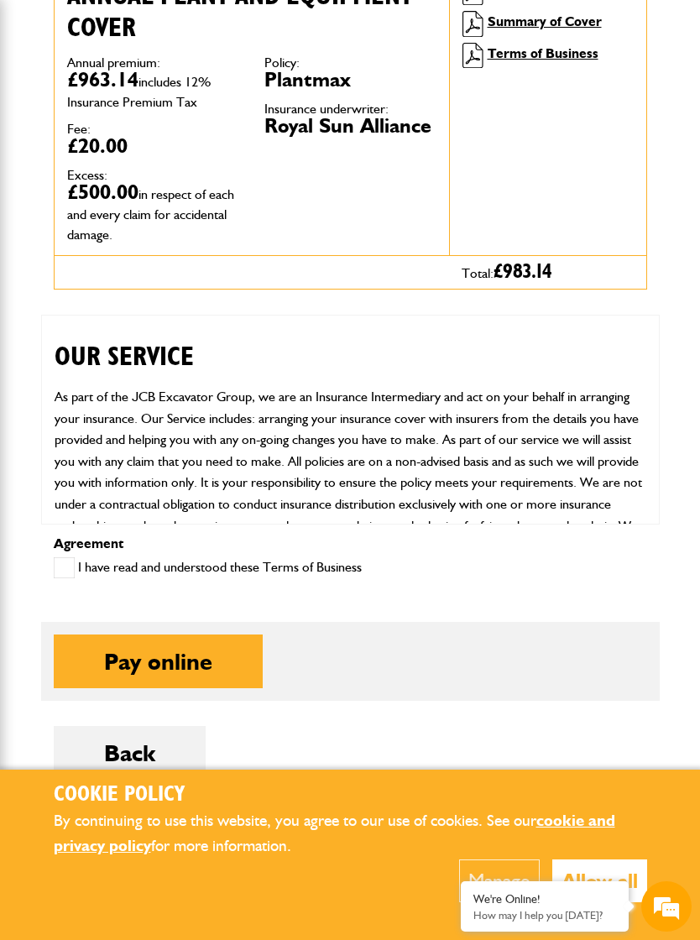
click at [583, 893] on button "Allow all" at bounding box center [599, 880] width 95 height 43
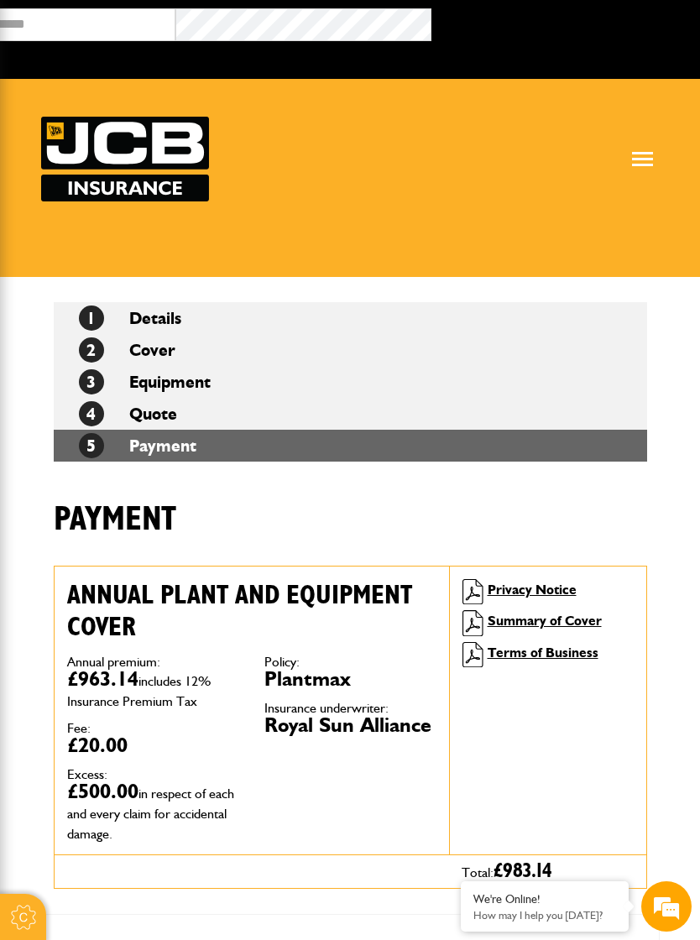
scroll to position [0, 0]
